Goal: Task Accomplishment & Management: Complete application form

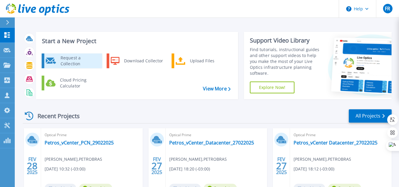
click at [64, 59] on div "Request a Collection" at bounding box center [79, 61] width 43 height 12
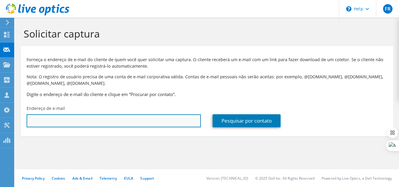
click at [129, 120] on input "text" at bounding box center [114, 120] width 174 height 13
paste input "[PERSON_NAME] <[EMAIL_ADDRESS][DOMAIN_NAME]>"
click at [81, 120] on input "[PERSON_NAME] <[EMAIL_ADDRESS][DOMAIN_NAME]>" at bounding box center [114, 120] width 174 height 13
click at [112, 120] on input "[EMAIL_ADDRESS][DOMAIN_NAME]>" at bounding box center [114, 120] width 174 height 13
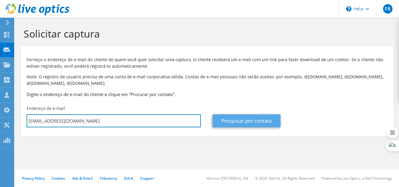
type input "[EMAIL_ADDRESS][DOMAIN_NAME]"
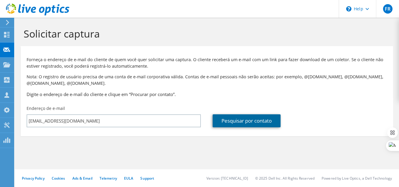
click at [246, 120] on link "Pesquisar por contato" at bounding box center [247, 120] width 68 height 13
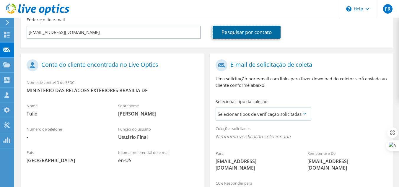
scroll to position [118, 0]
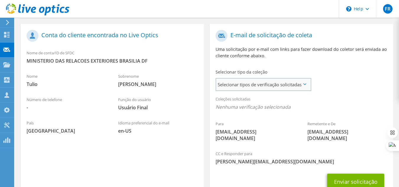
click at [232, 82] on span "Selecionar tipos de verificação solicitadas" at bounding box center [263, 85] width 94 height 12
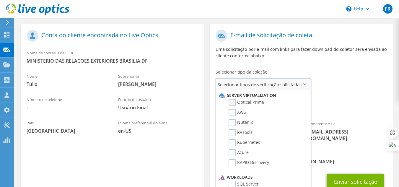
click at [233, 103] on label "Optical Prime" at bounding box center [246, 102] width 35 height 7
click at [0, 0] on input "Optical Prime" at bounding box center [0, 0] width 0 height 0
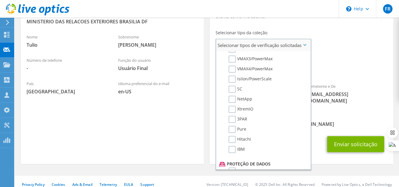
scroll to position [133, 0]
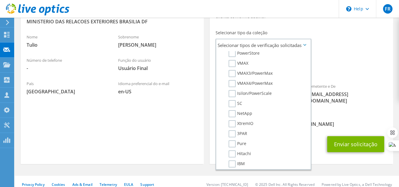
click at [328, 66] on span "Optical Prime" at bounding box center [301, 69] width 171 height 10
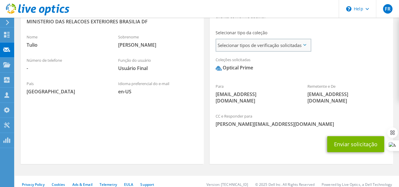
click at [290, 51] on span "Selecionar tipos de verificação solicitadas" at bounding box center [263, 45] width 94 height 12
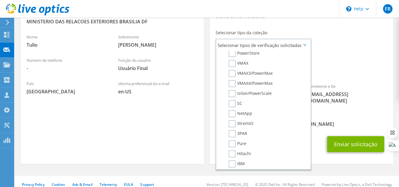
click at [344, 79] on div "Coleções solicitadas Nenhuma verificação selecionada Optical Prime" at bounding box center [301, 67] width 183 height 27
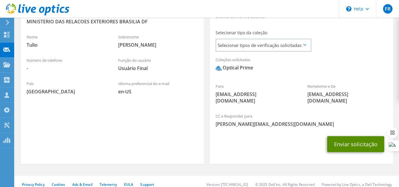
click at [351, 136] on button "Enviar solicitação" at bounding box center [356, 144] width 57 height 16
